Goal: Transaction & Acquisition: Obtain resource

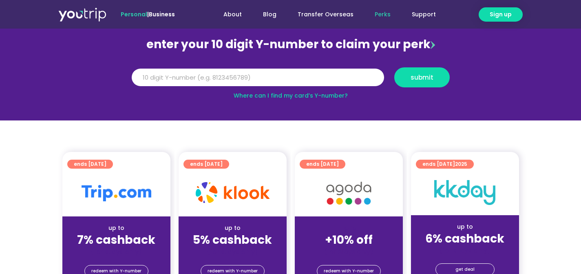
scroll to position [72, 0]
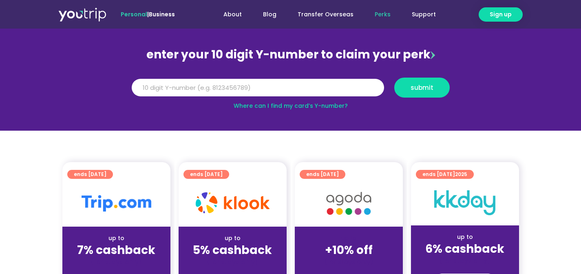
click at [324, 104] on link "Where can I find my card’s Y-number?" at bounding box center [291, 106] width 114 height 8
click at [179, 90] on input "Y Number" at bounding box center [258, 88] width 253 height 18
type input "8126046344"
click at [419, 84] on span "submit" at bounding box center [422, 87] width 23 height 6
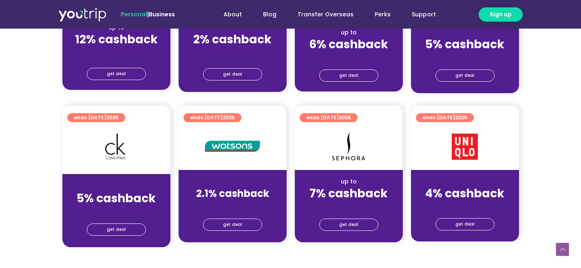
scroll to position [622, 0]
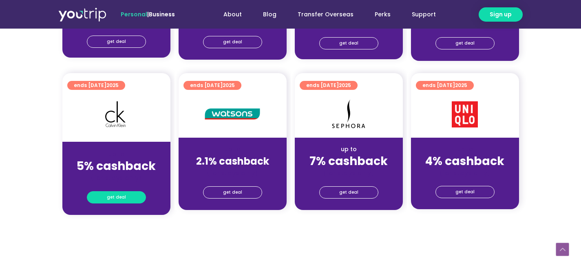
click at [120, 199] on span "get deal" at bounding box center [116, 196] width 19 height 11
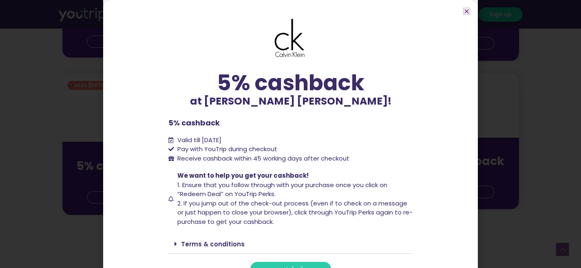
scroll to position [14, 0]
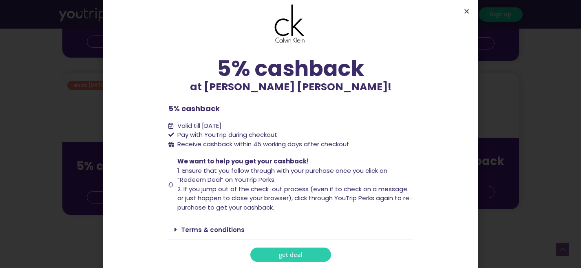
click at [280, 251] on span "get deal" at bounding box center [291, 254] width 24 height 6
